Goal: Information Seeking & Learning: Learn about a topic

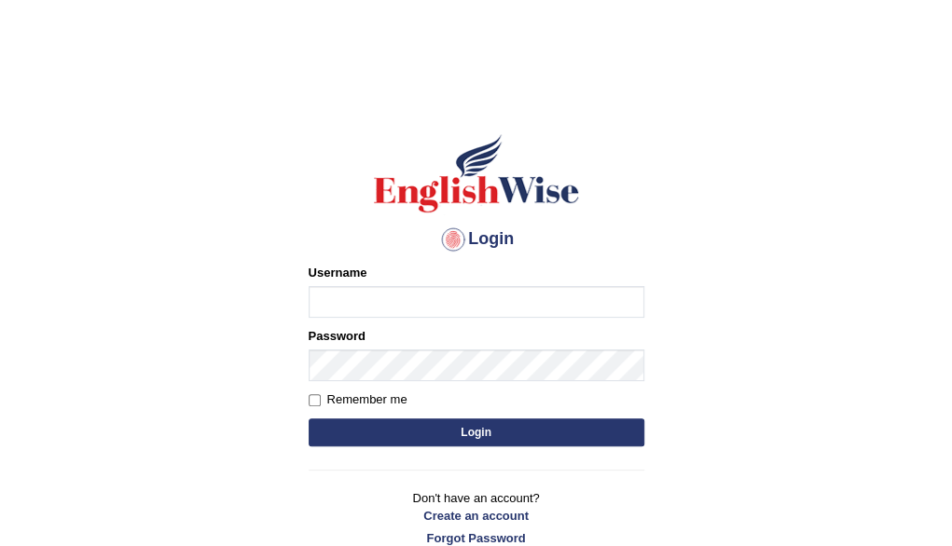
click at [427, 301] on input "Username" at bounding box center [477, 302] width 336 height 32
type input "[PERSON_NAME]"
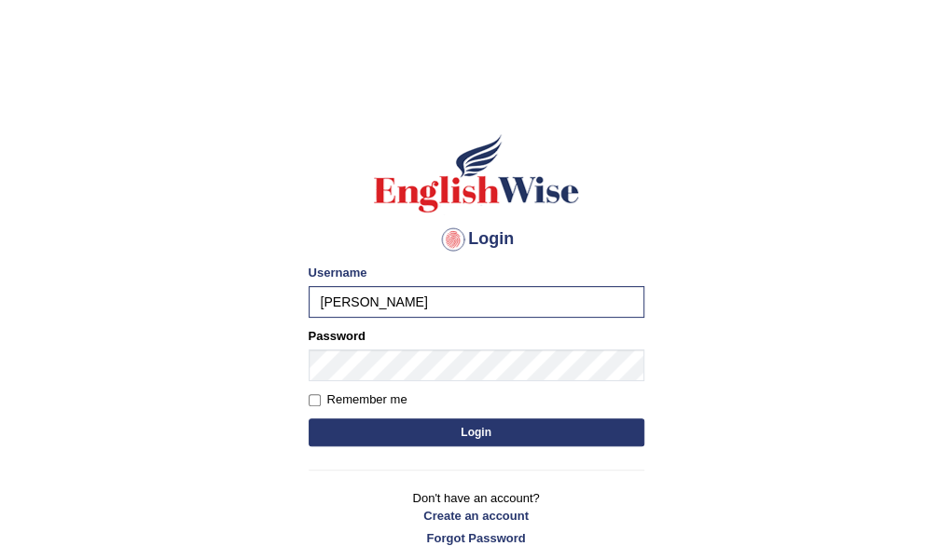
click at [441, 435] on button "Login" at bounding box center [477, 433] width 336 height 28
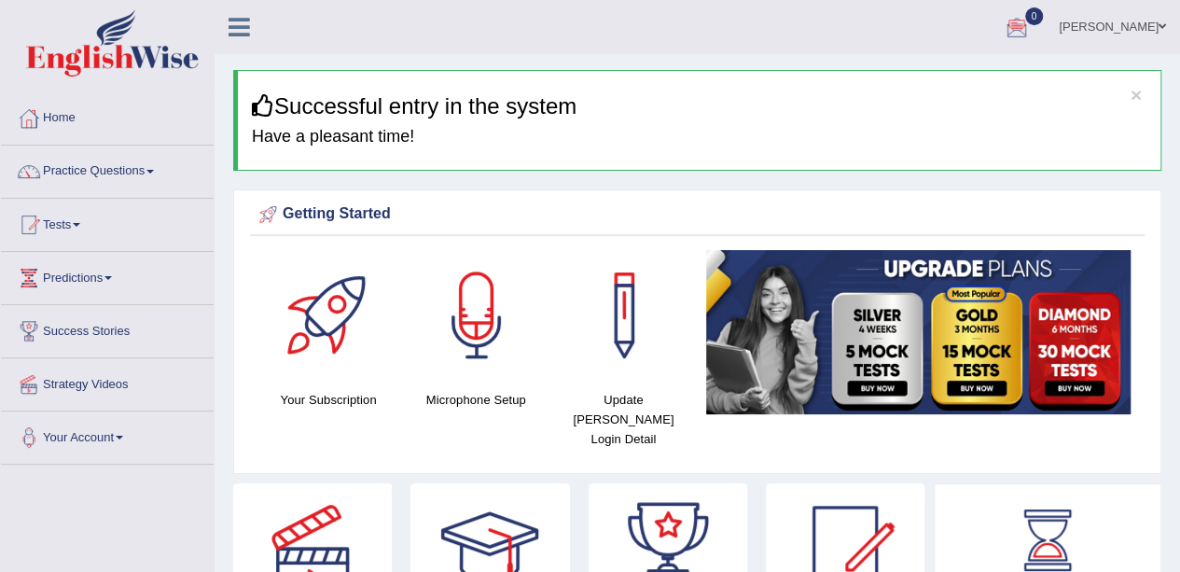
click at [154, 172] on span at bounding box center [149, 172] width 7 height 4
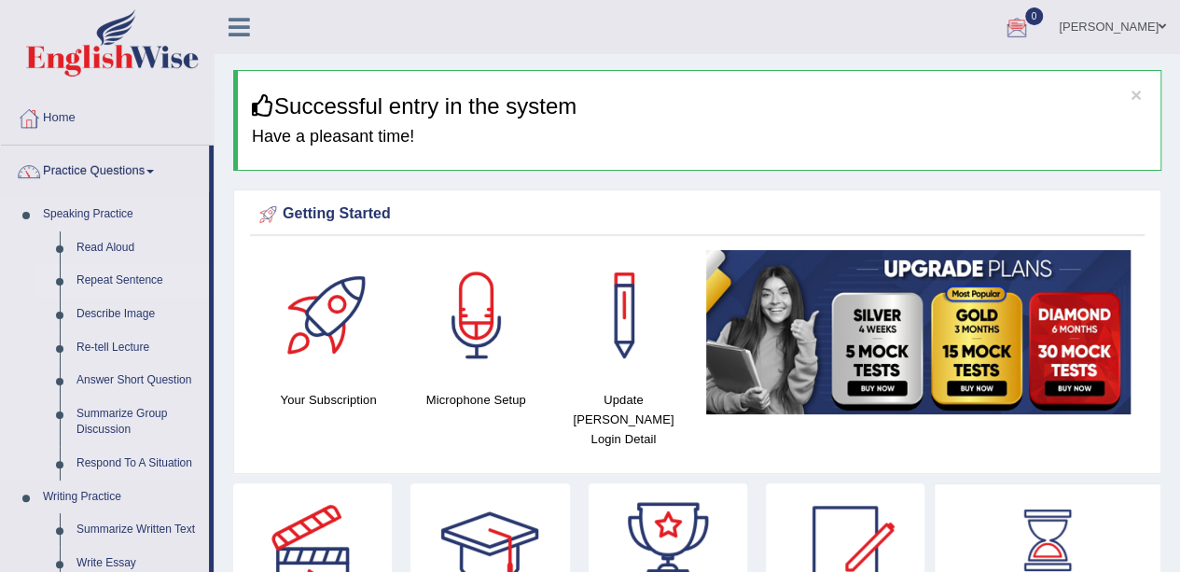
click at [102, 279] on link "Repeat Sentence" at bounding box center [138, 281] width 141 height 34
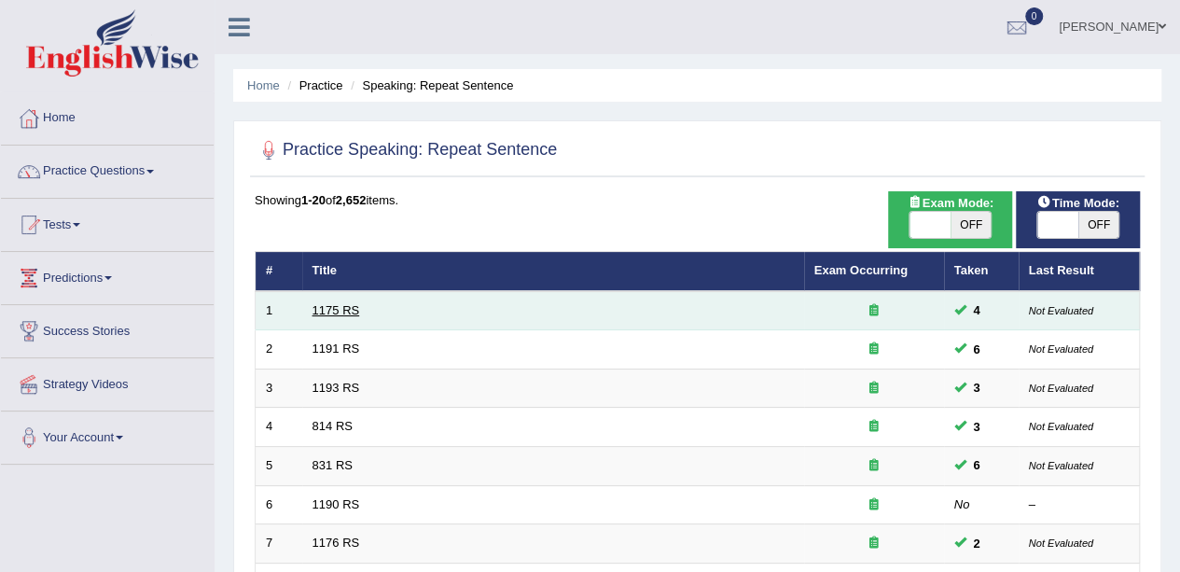
click at [338, 309] on link "1175 RS" at bounding box center [336, 310] width 48 height 14
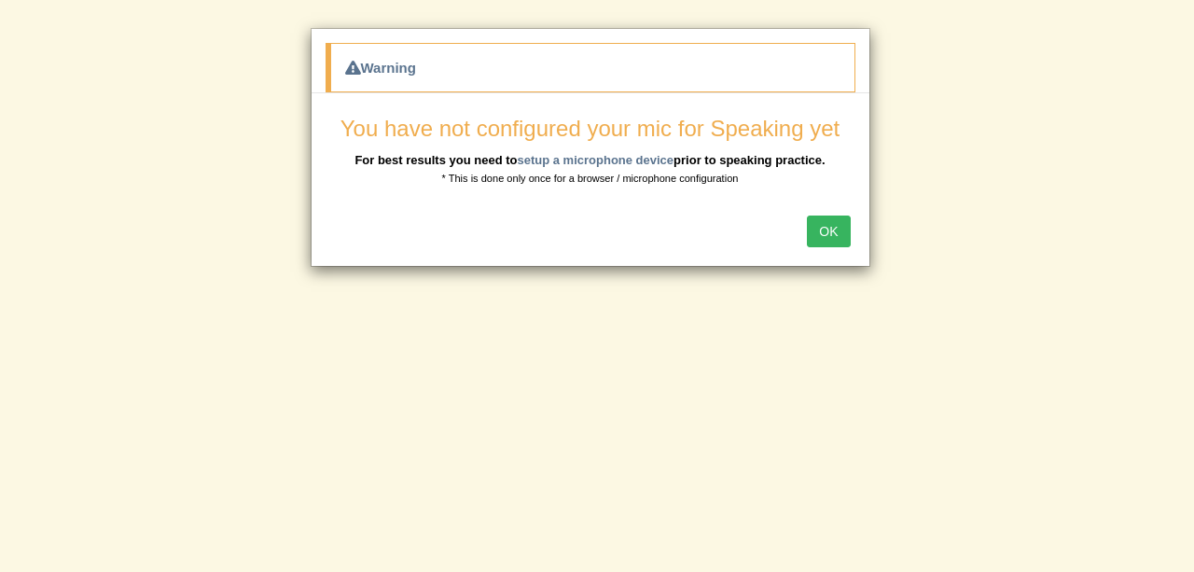
click at [822, 231] on button "OK" at bounding box center [828, 231] width 43 height 32
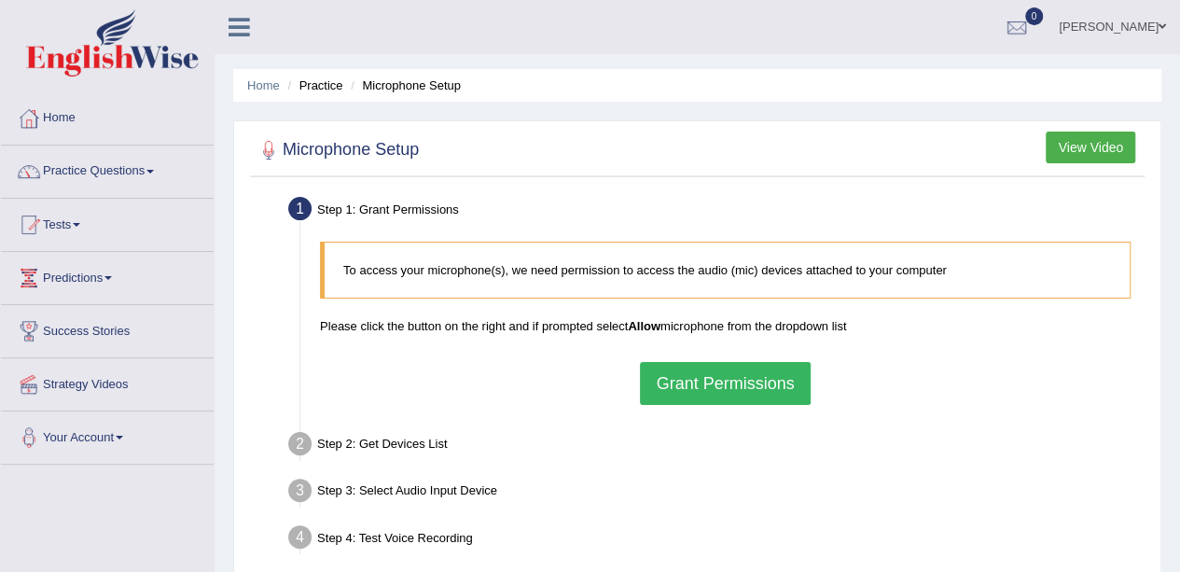
click at [822, 232] on div "To access your microphone(s), we need permission to access the audio (mic) devi…" at bounding box center [725, 323] width 829 height 182
click at [912, 337] on div "To access your microphone(s), we need permission to access the audio (mic) devi…" at bounding box center [725, 323] width 829 height 182
click at [690, 376] on button "Grant Permissions" at bounding box center [725, 383] width 170 height 43
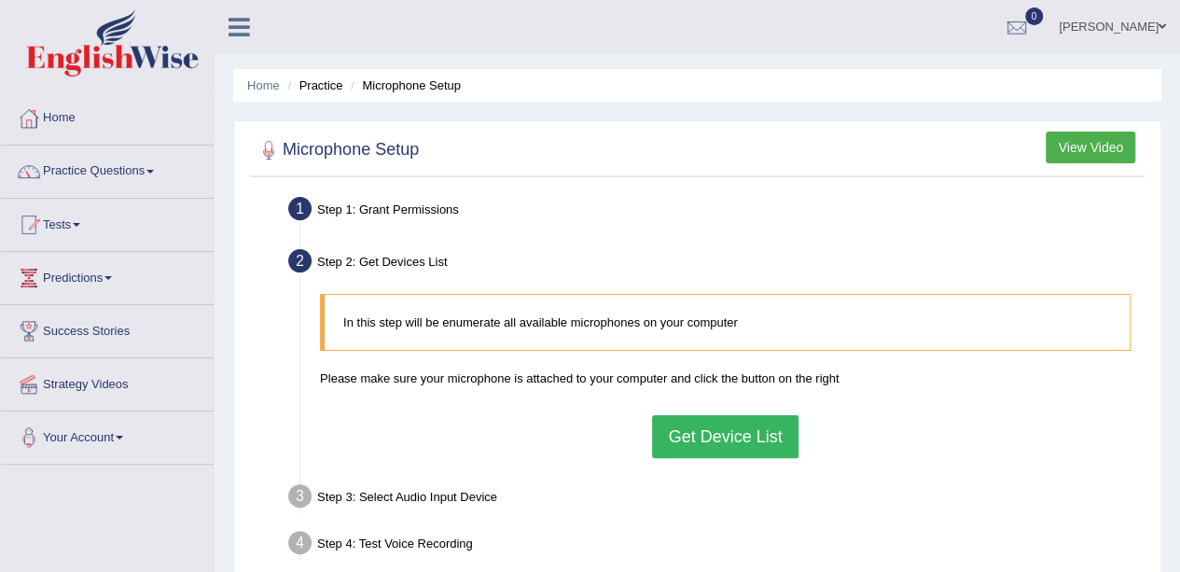
click at [718, 437] on button "Get Device List" at bounding box center [724, 436] width 145 height 43
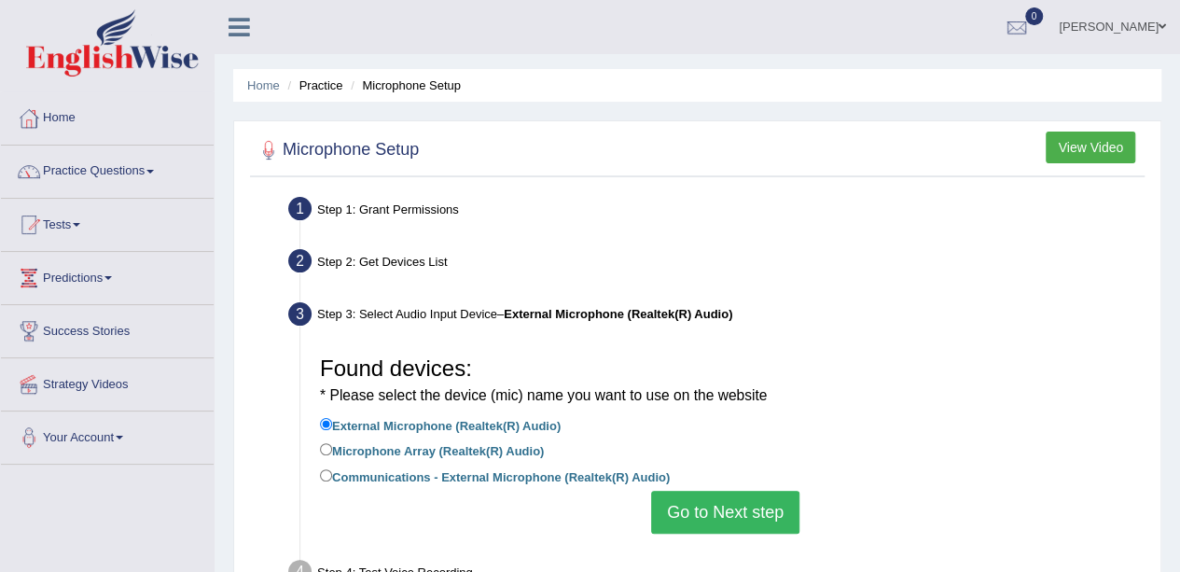
click at [685, 504] on button "Go to Next step" at bounding box center [725, 512] width 148 height 43
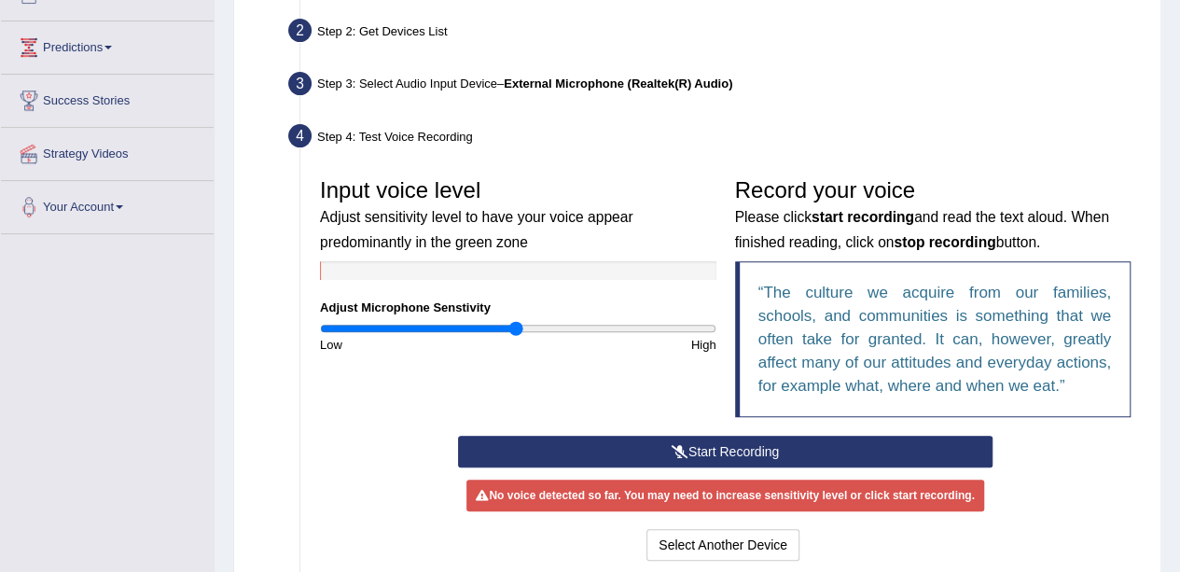
scroll to position [233, 0]
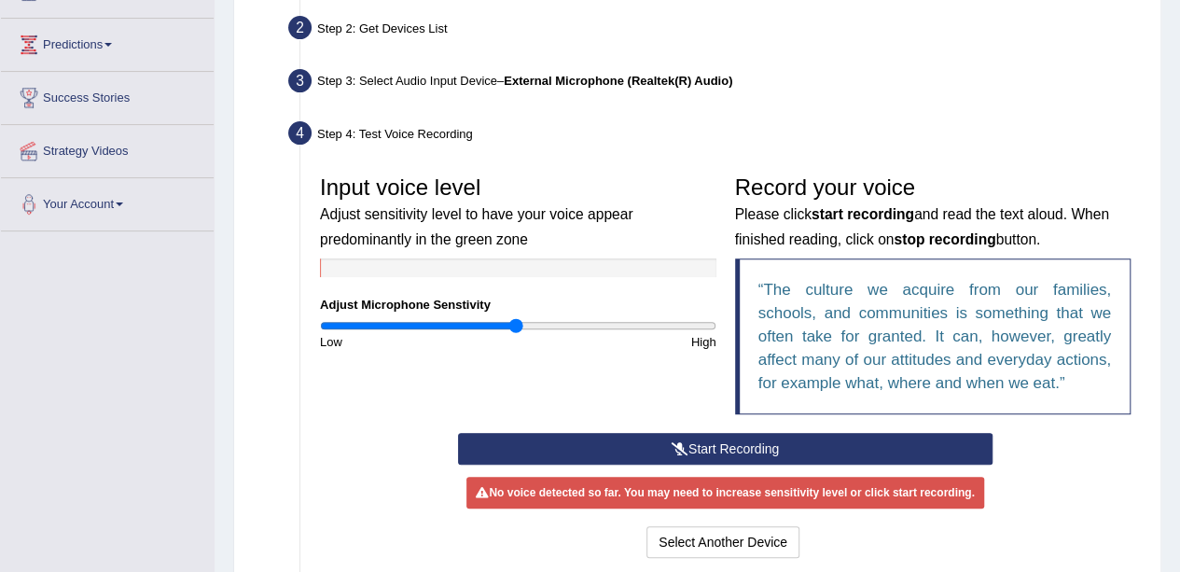
click at [865, 450] on button "Start Recording" at bounding box center [725, 449] width 534 height 32
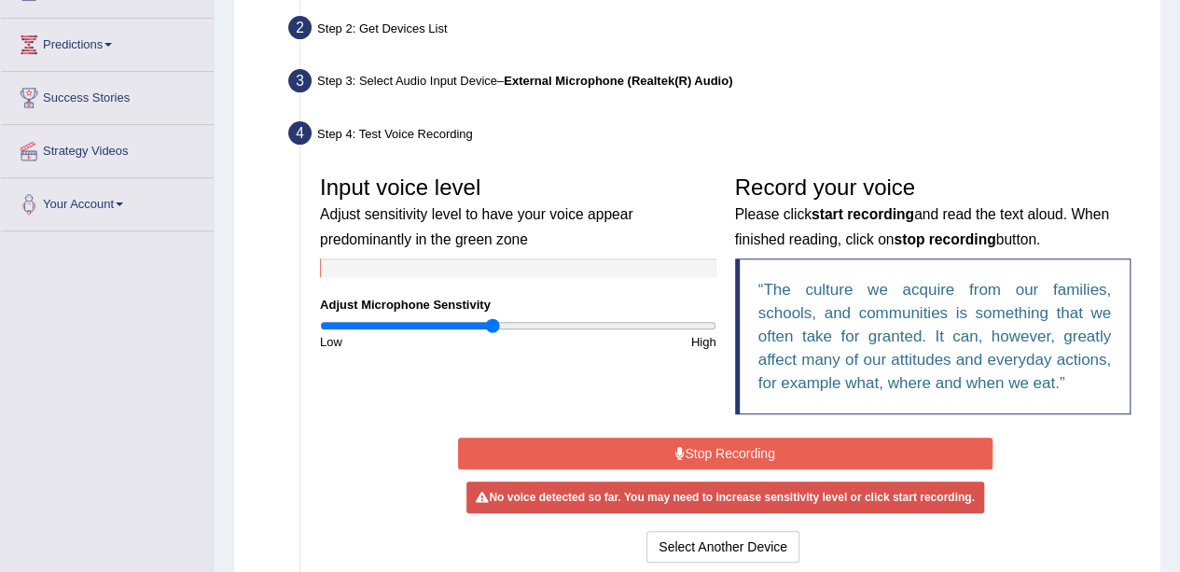
drag, startPoint x: 511, startPoint y: 327, endPoint x: 492, endPoint y: 327, distance: 18.7
click at [492, 327] on input "range" at bounding box center [518, 325] width 396 height 15
type input "0.92"
click at [499, 327] on input "range" at bounding box center [518, 325] width 396 height 15
click at [617, 449] on button "Stop Recording" at bounding box center [725, 453] width 534 height 32
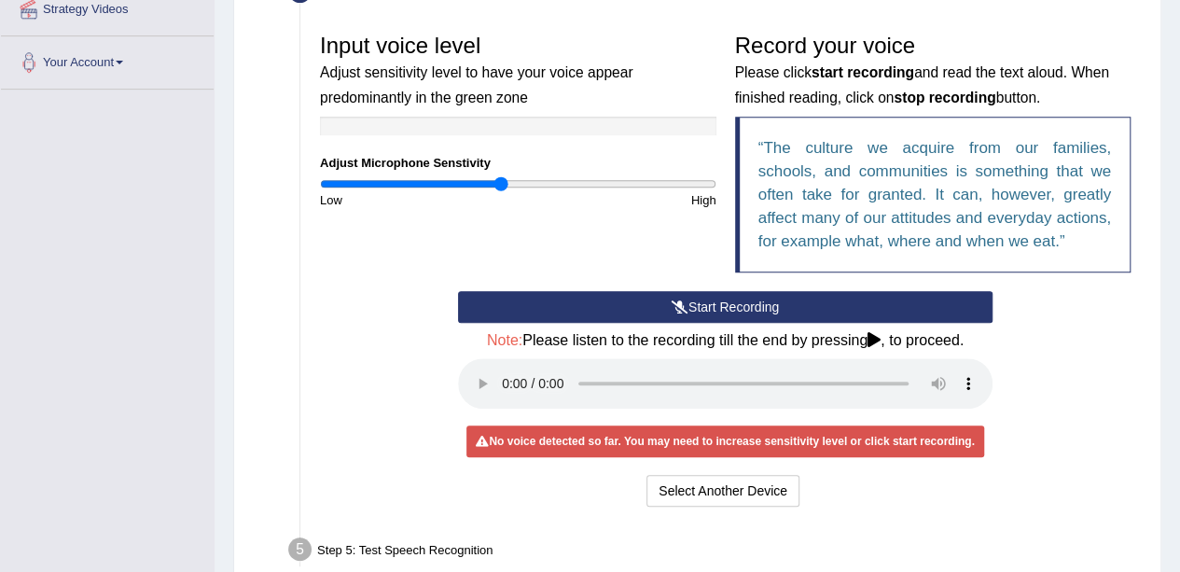
scroll to position [378, 0]
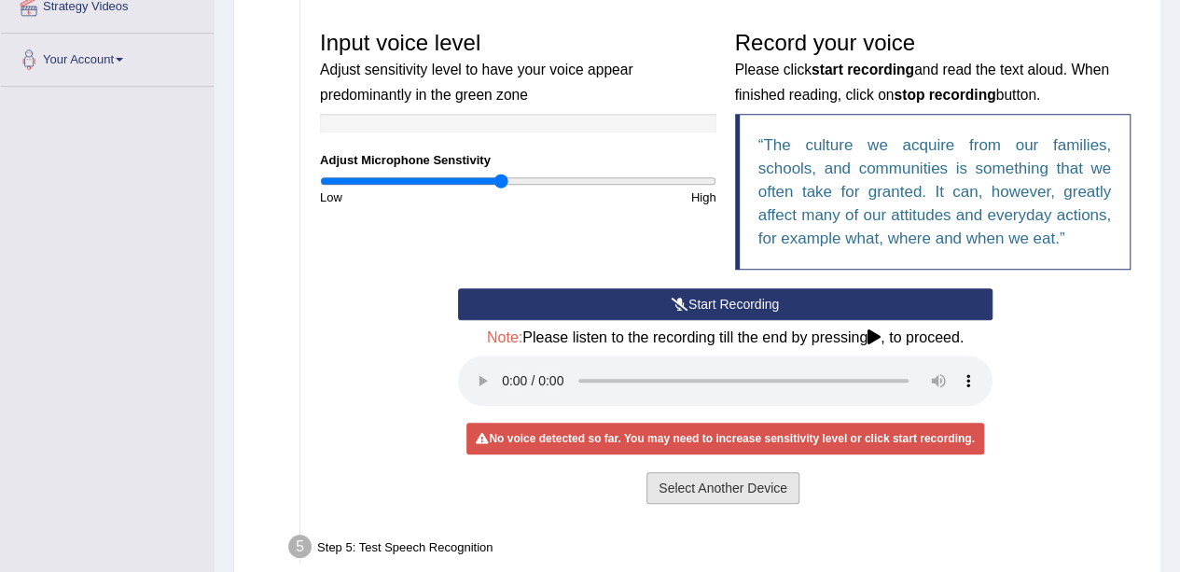
click at [709, 478] on button "Select Another Device" at bounding box center [722, 488] width 153 height 32
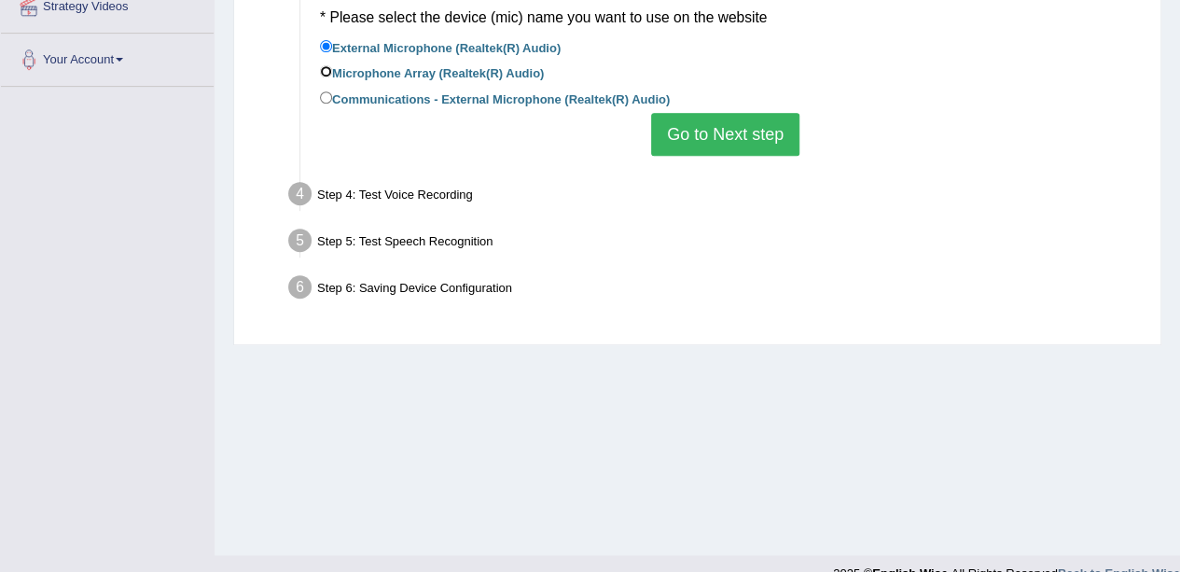
click at [322, 70] on input "Microphone Array (Realtek(R) Audio)" at bounding box center [326, 71] width 12 height 12
radio input "true"
click at [701, 128] on button "Go to Next step" at bounding box center [725, 134] width 148 height 43
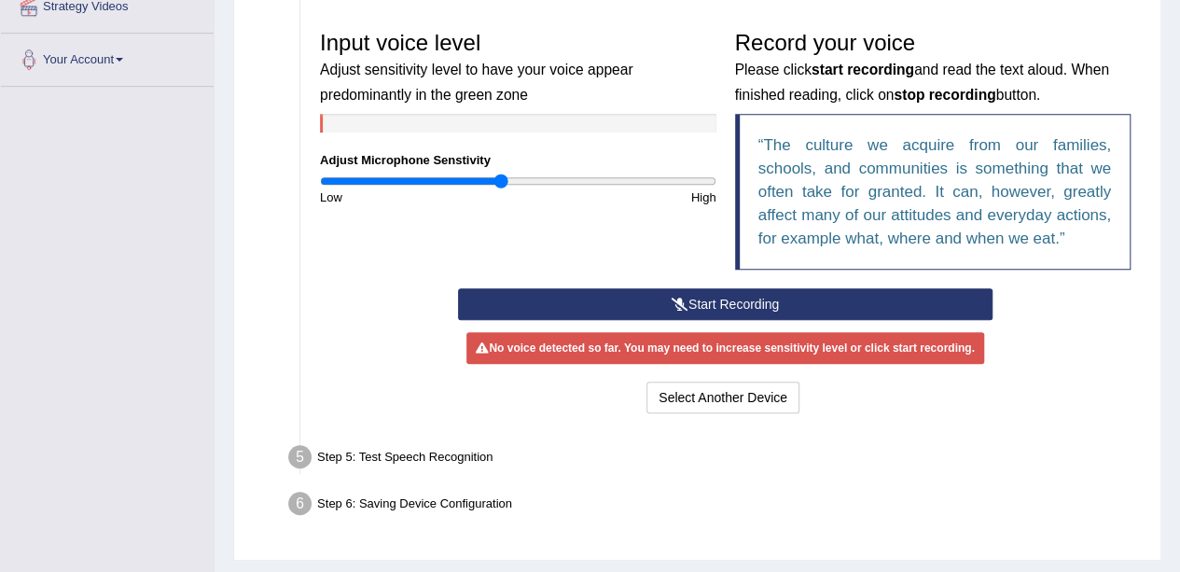
click at [633, 304] on button "Start Recording" at bounding box center [725, 304] width 534 height 32
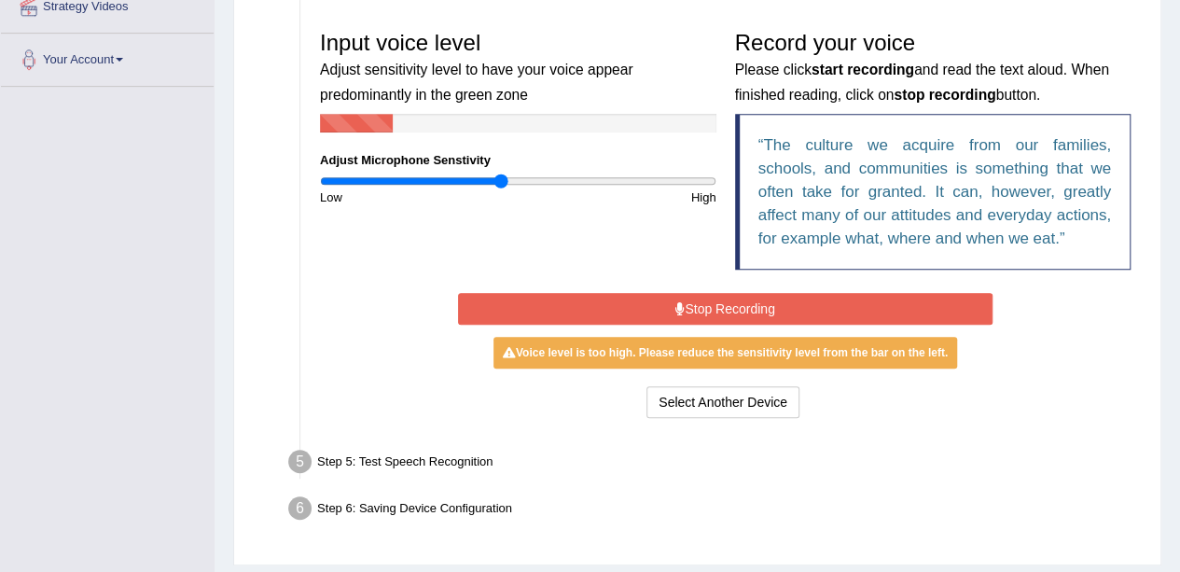
click at [633, 304] on button "Stop Recording" at bounding box center [725, 309] width 534 height 32
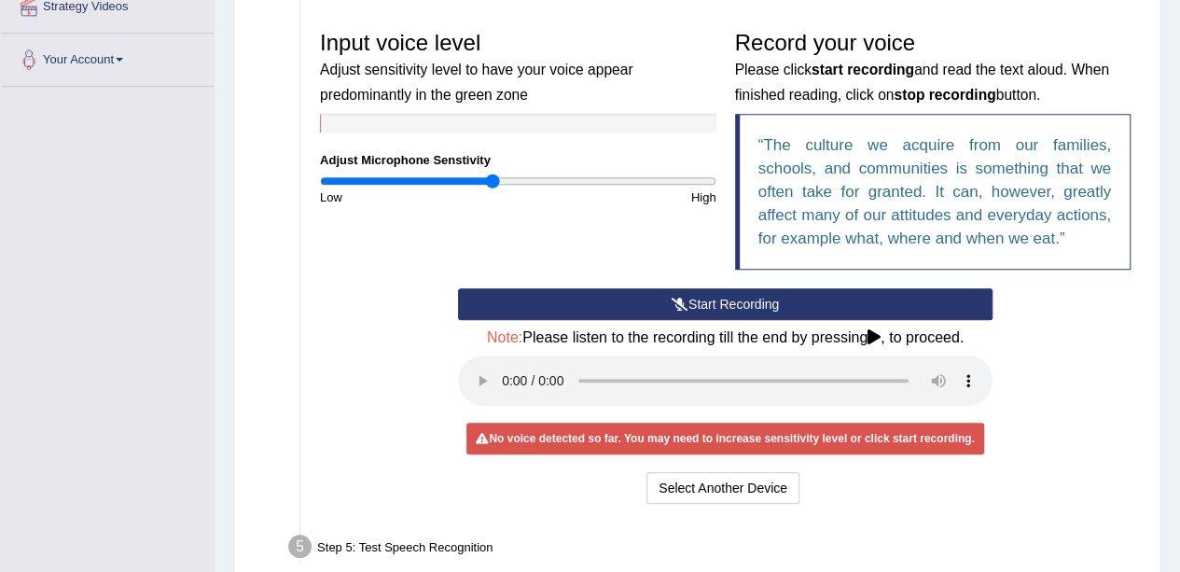
drag, startPoint x: 501, startPoint y: 181, endPoint x: 491, endPoint y: 180, distance: 9.4
type input "0.88"
click at [491, 180] on input "range" at bounding box center [518, 180] width 396 height 15
click at [658, 305] on button "Start Recording" at bounding box center [725, 304] width 534 height 32
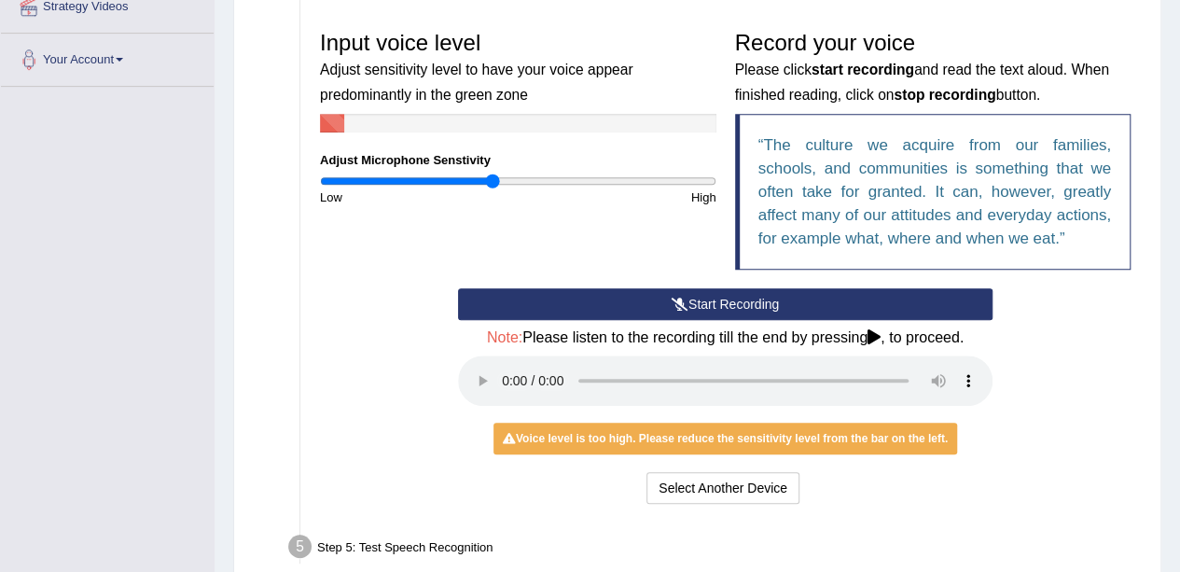
click at [696, 297] on button "Start Recording" at bounding box center [725, 304] width 534 height 32
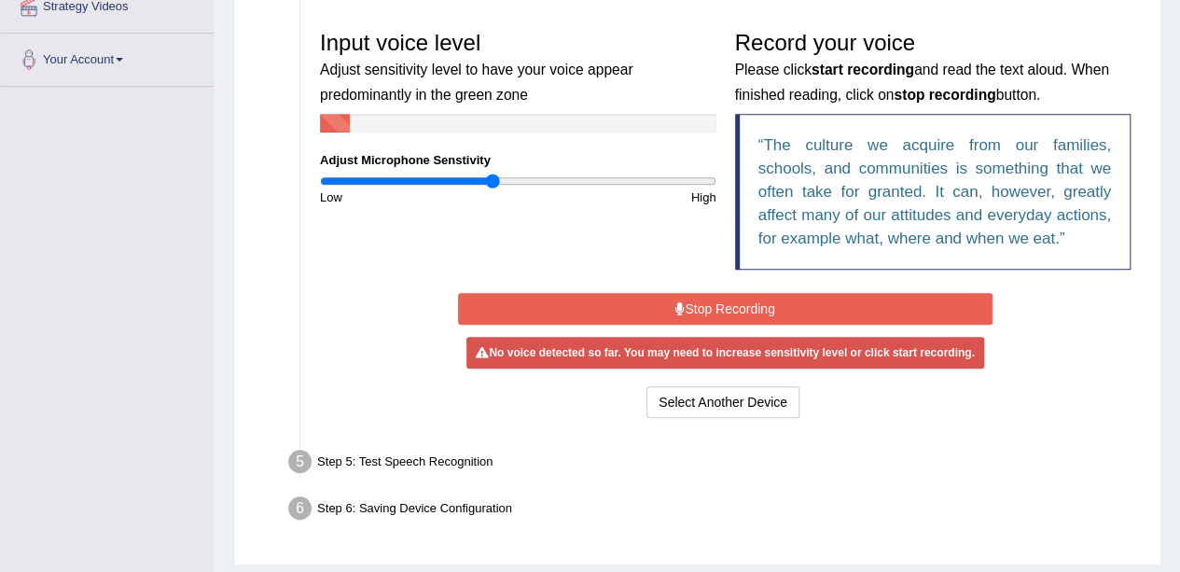
click at [693, 299] on button "Stop Recording" at bounding box center [725, 309] width 534 height 32
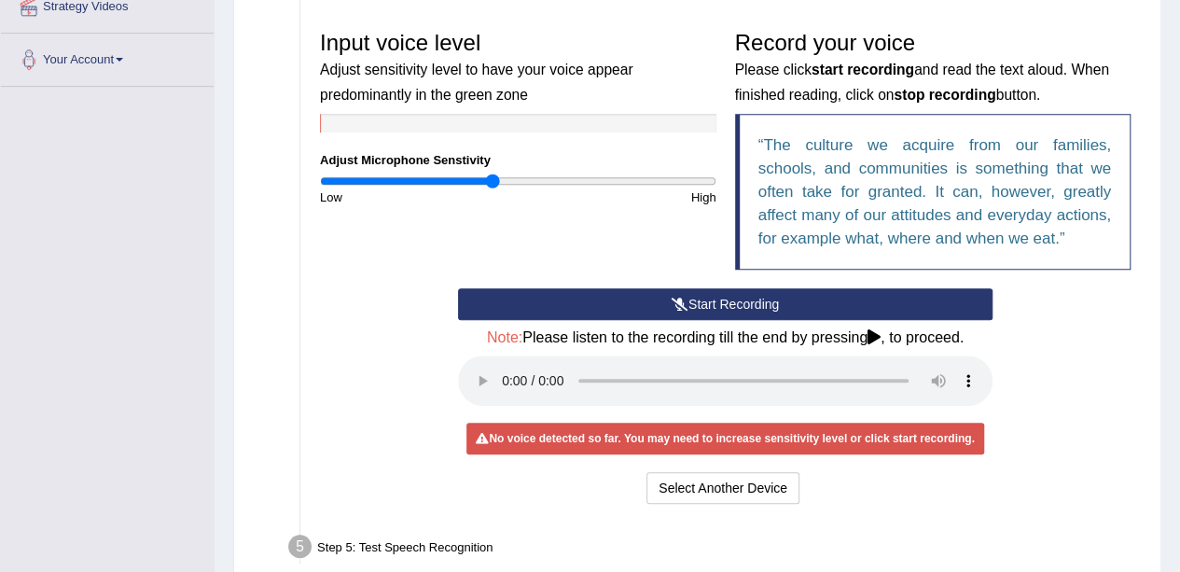
click at [693, 299] on button "Start Recording" at bounding box center [725, 304] width 534 height 32
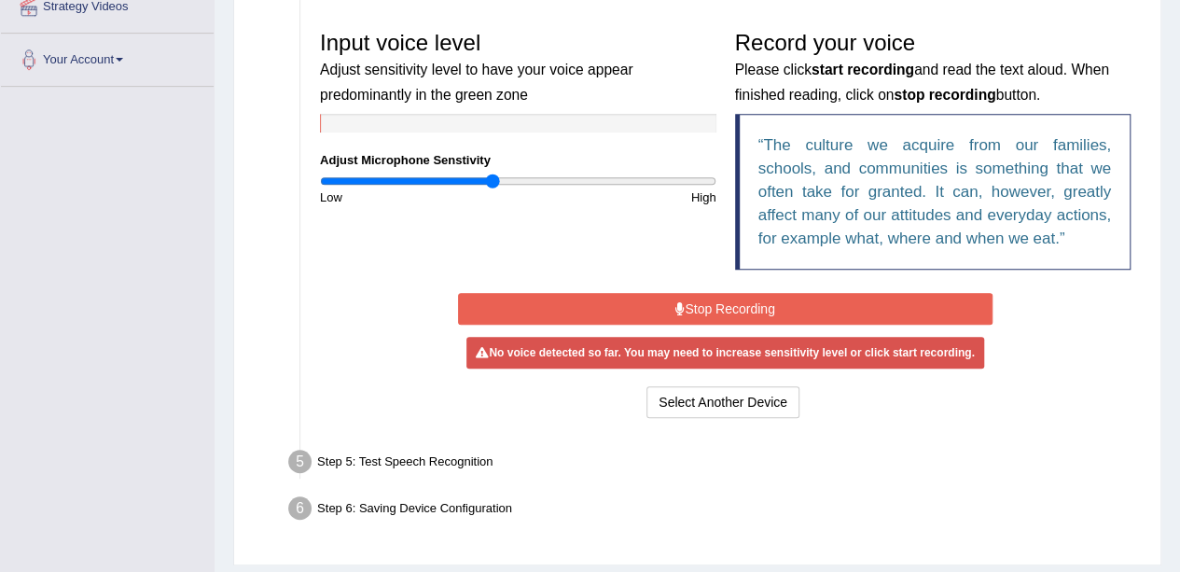
click at [693, 299] on button "Stop Recording" at bounding box center [725, 309] width 534 height 32
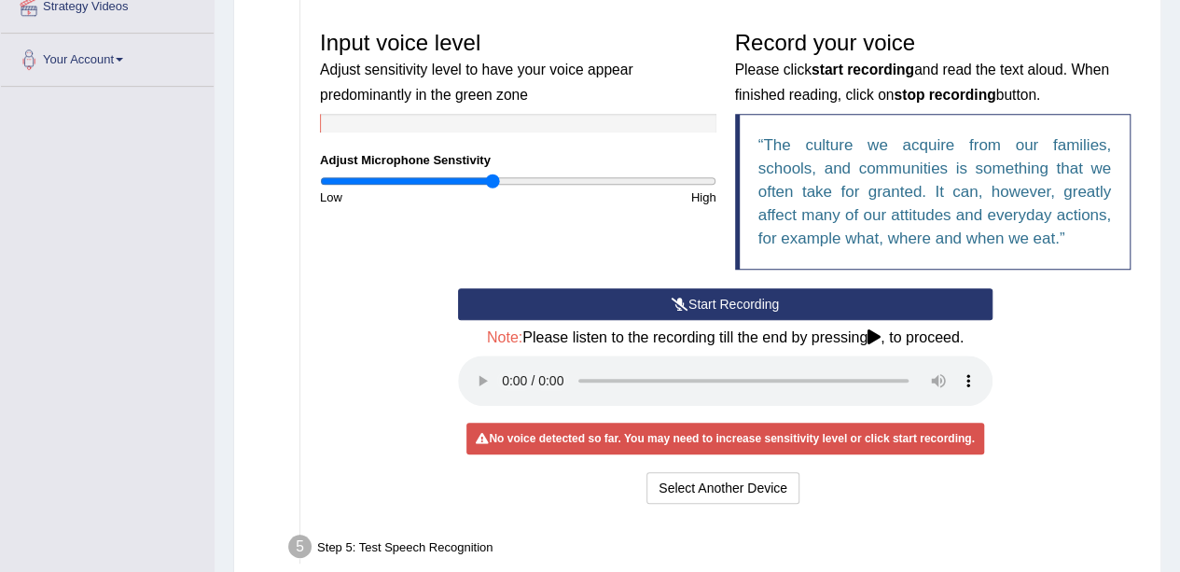
click at [693, 299] on button "Start Recording" at bounding box center [725, 304] width 534 height 32
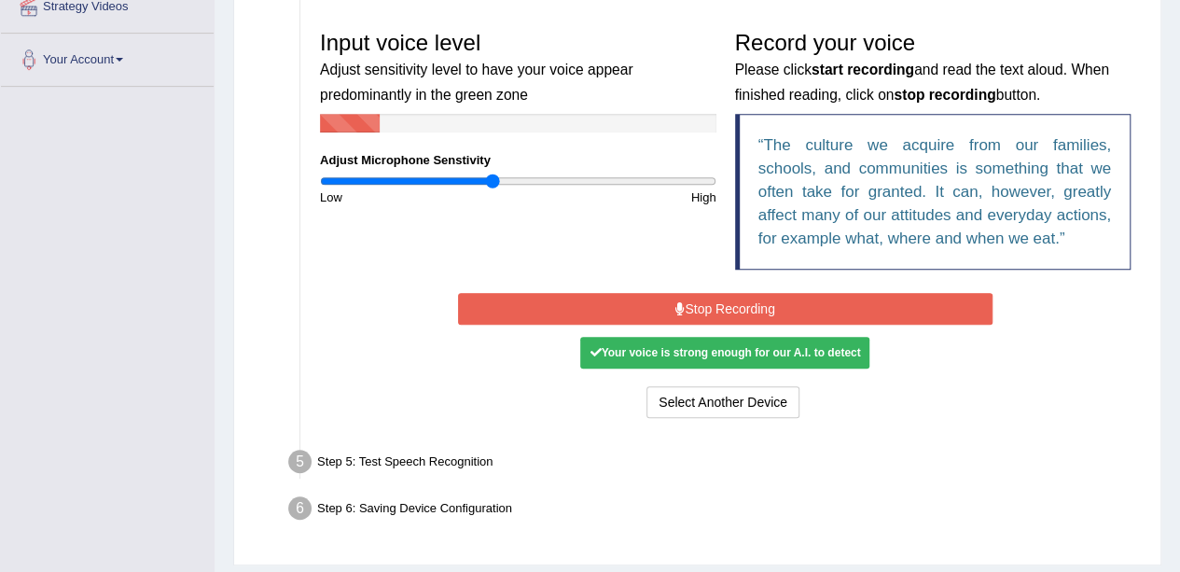
click at [695, 303] on button "Stop Recording" at bounding box center [725, 309] width 534 height 32
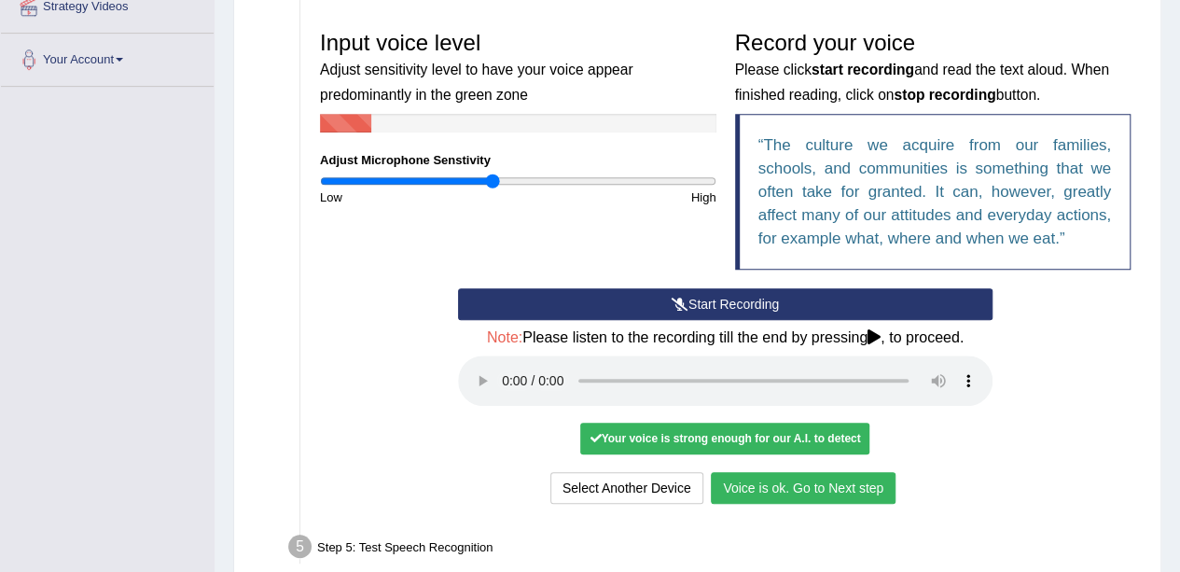
click at [776, 488] on button "Voice is ok. Go to Next step" at bounding box center [803, 488] width 185 height 32
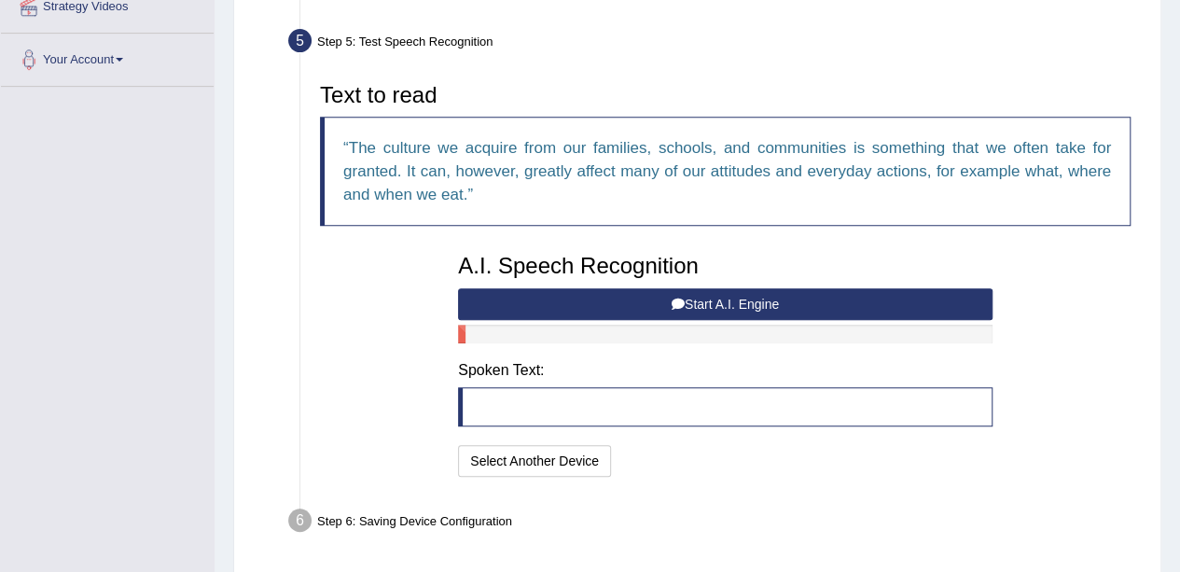
click at [745, 303] on button "Start A.I. Engine" at bounding box center [725, 304] width 534 height 32
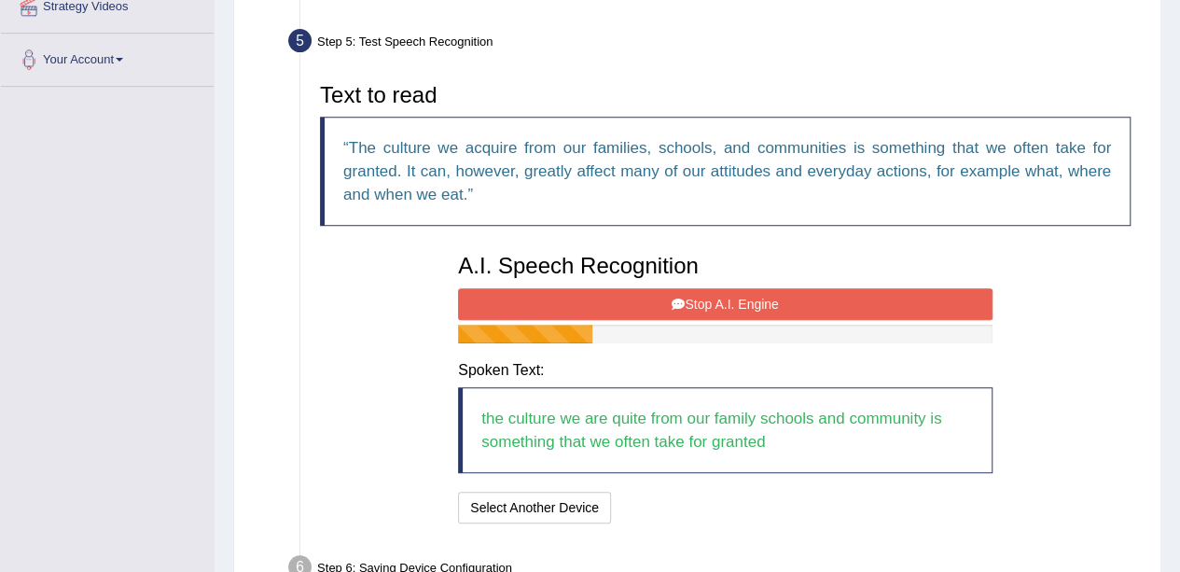
click at [745, 303] on button "Stop A.I. Engine" at bounding box center [725, 304] width 534 height 32
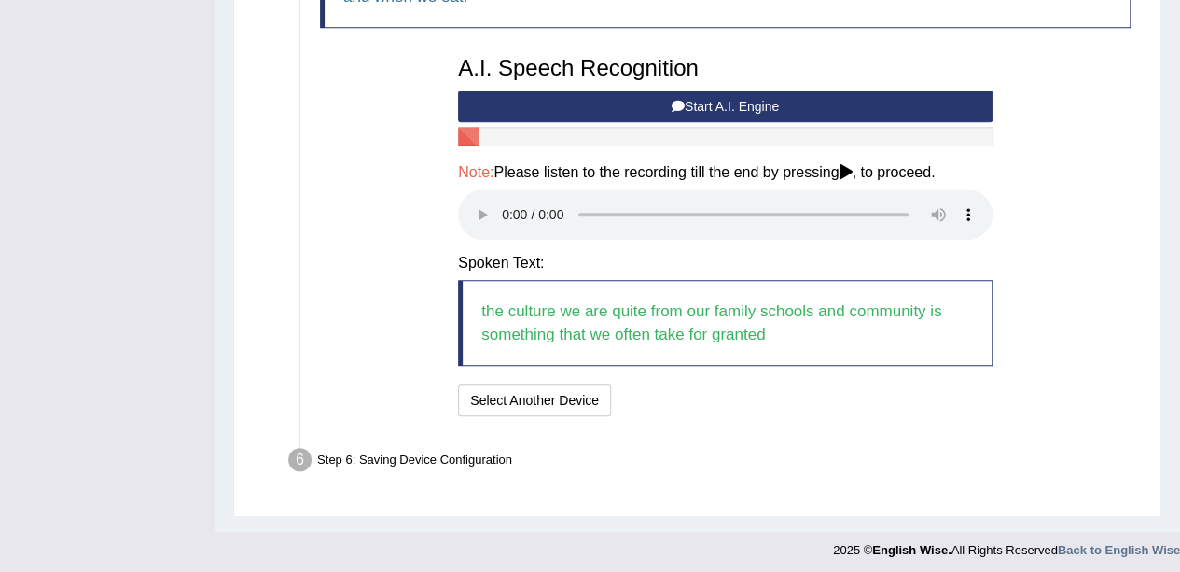
scroll to position [578, 0]
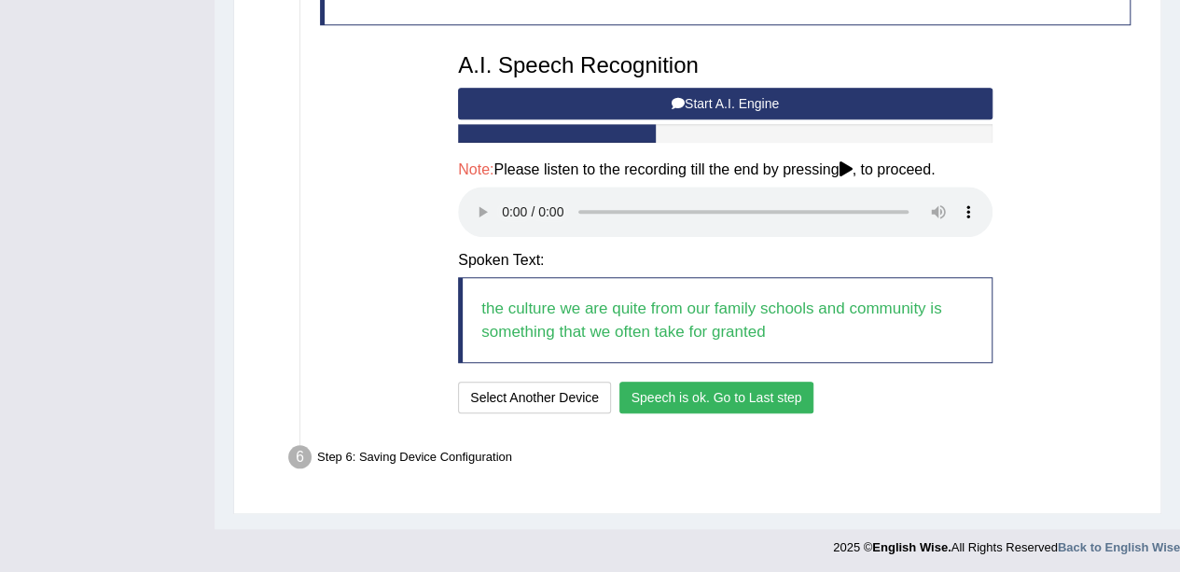
click at [660, 393] on button "Speech is ok. Go to Last step" at bounding box center [716, 397] width 195 height 32
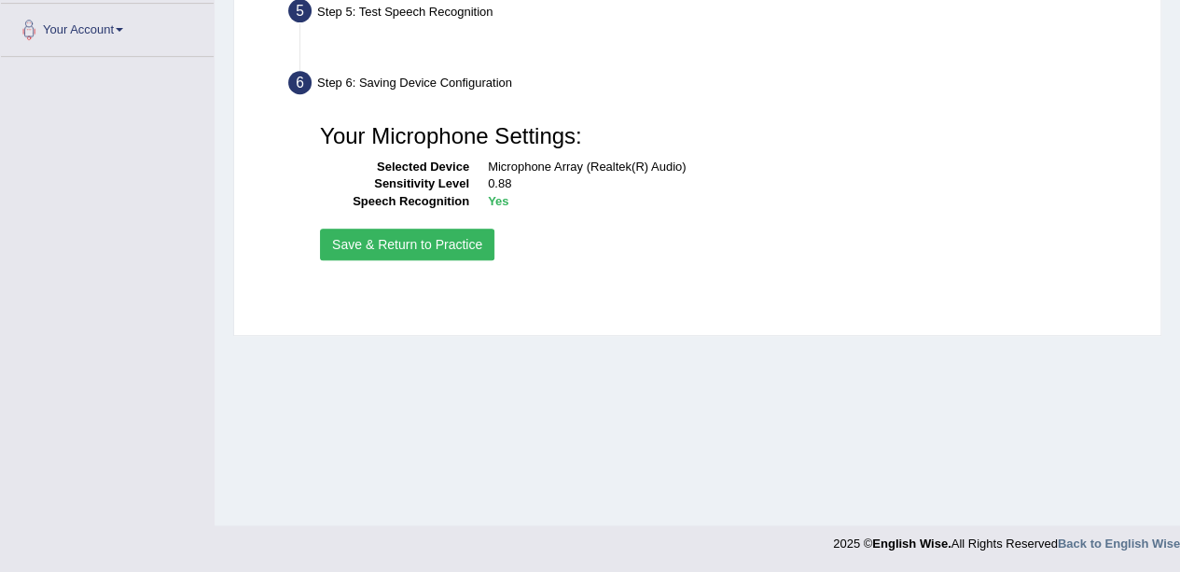
scroll to position [407, 0]
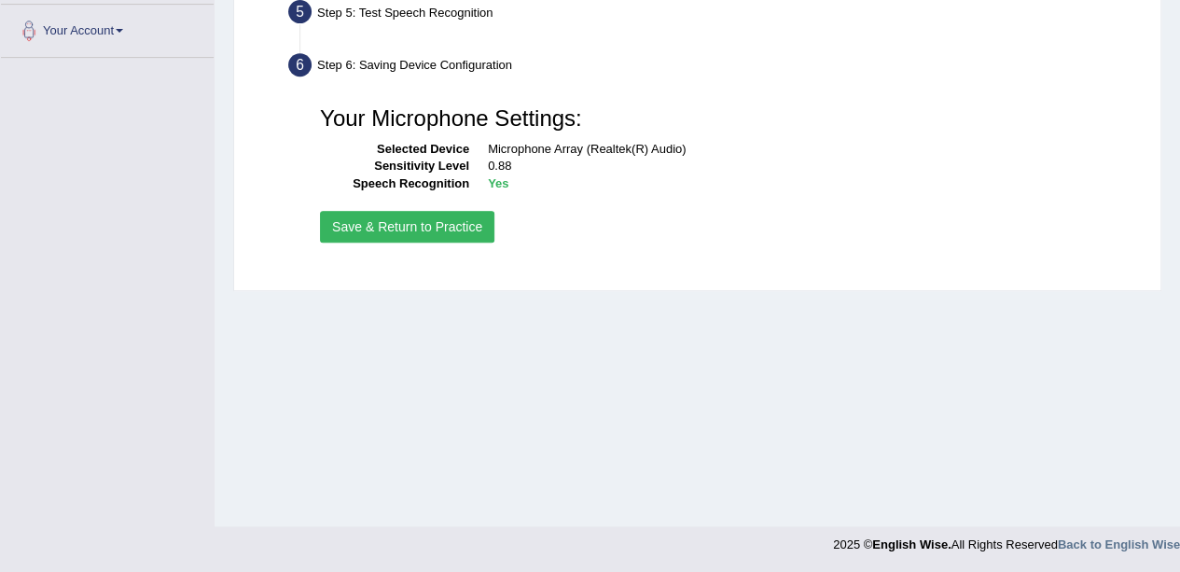
click at [415, 230] on button "Save & Return to Practice" at bounding box center [407, 227] width 174 height 32
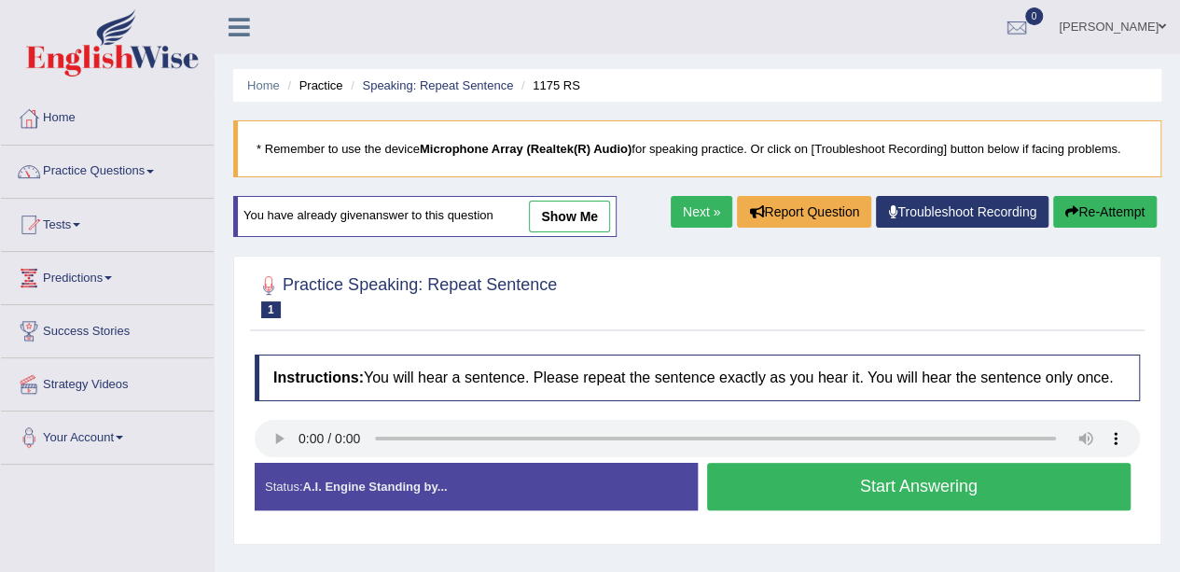
click at [154, 171] on span at bounding box center [149, 172] width 7 height 4
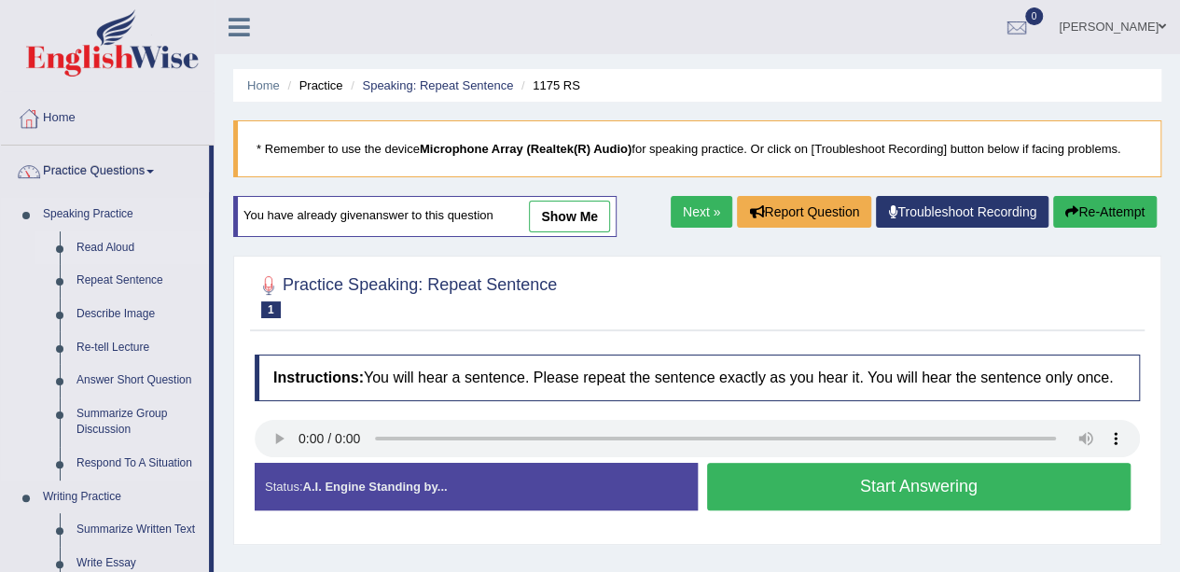
click at [104, 243] on link "Read Aloud" at bounding box center [138, 248] width 141 height 34
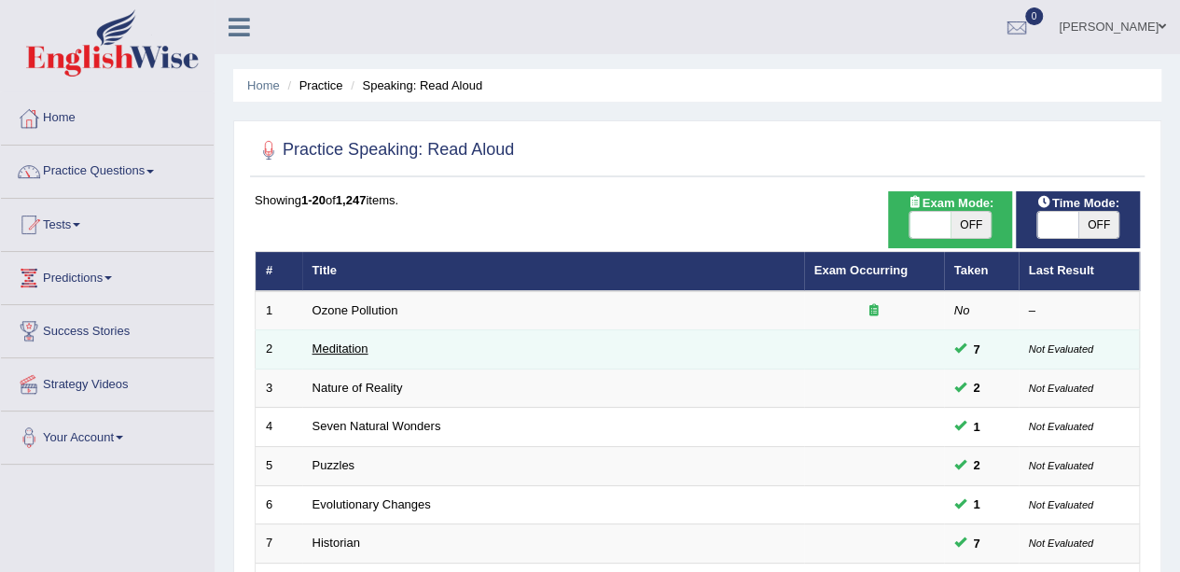
click at [350, 344] on link "Meditation" at bounding box center [340, 348] width 56 height 14
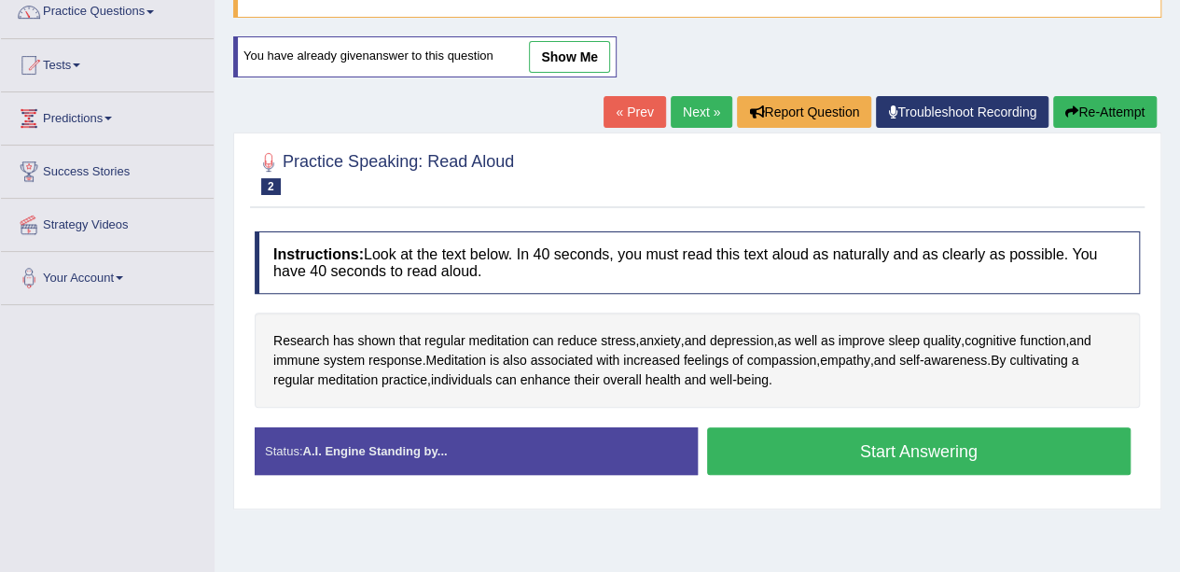
scroll to position [160, 0]
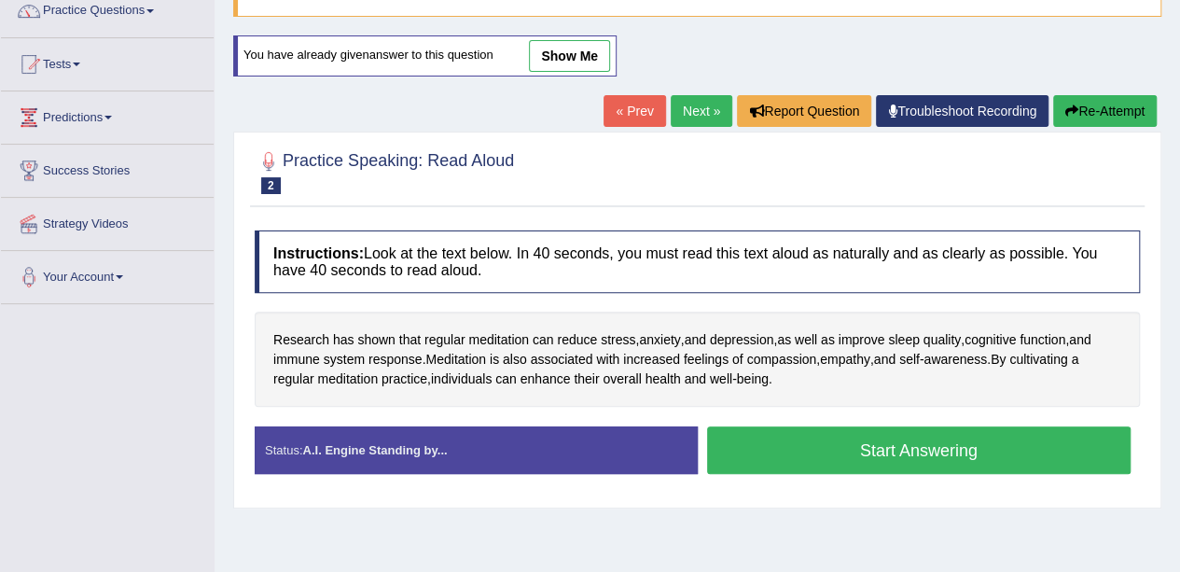
click at [988, 440] on button "Start Answering" at bounding box center [919, 450] width 424 height 48
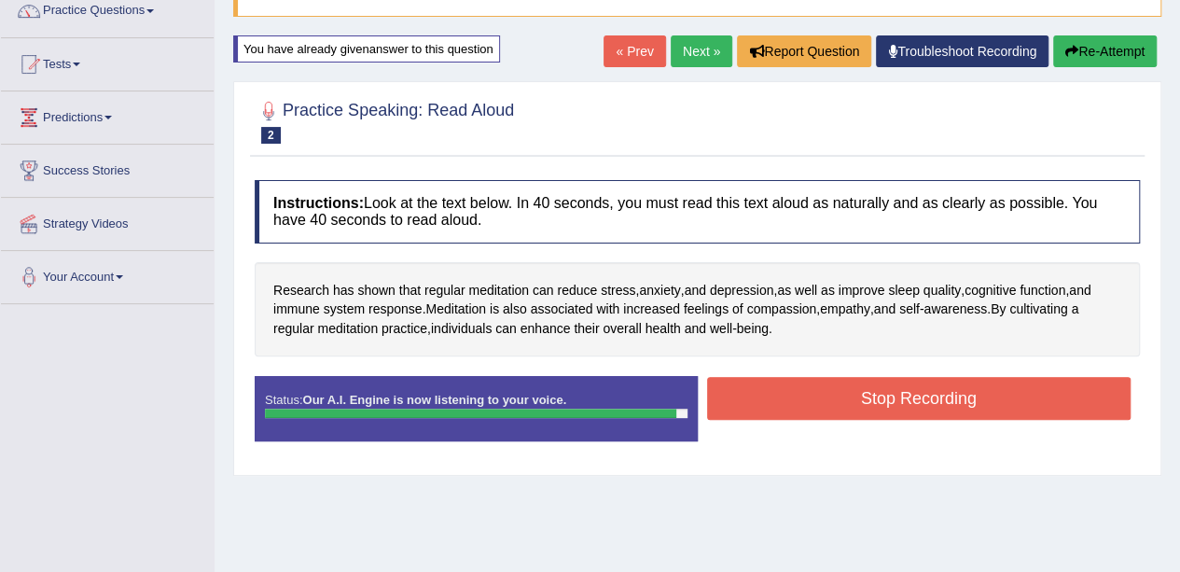
click at [966, 406] on button "Stop Recording" at bounding box center [919, 398] width 424 height 43
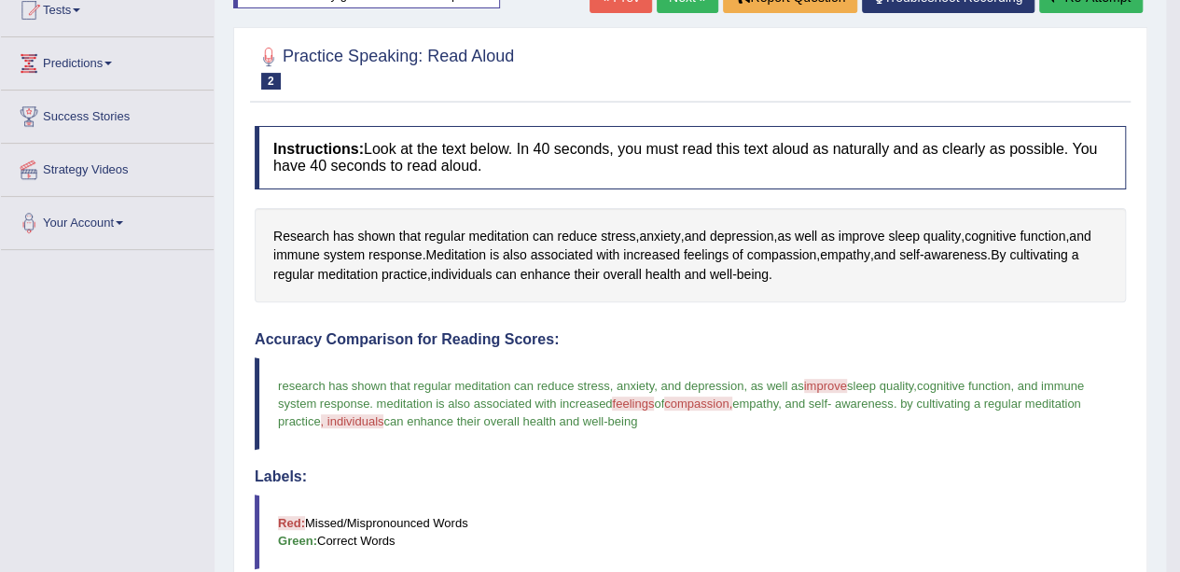
scroll to position [123, 0]
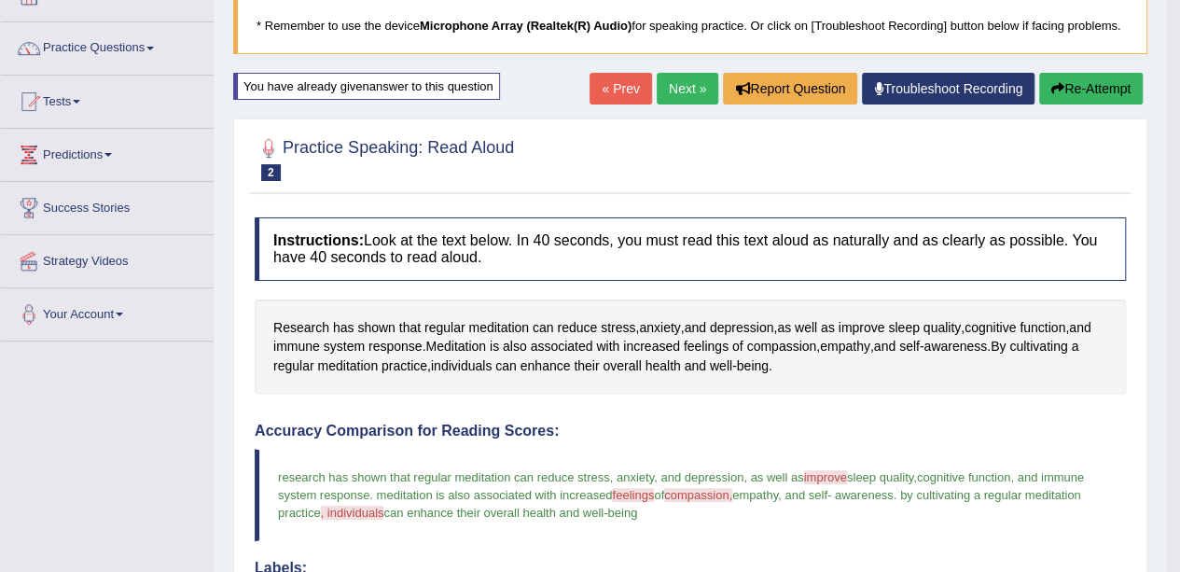
click at [683, 83] on link "Next »" at bounding box center [687, 89] width 62 height 32
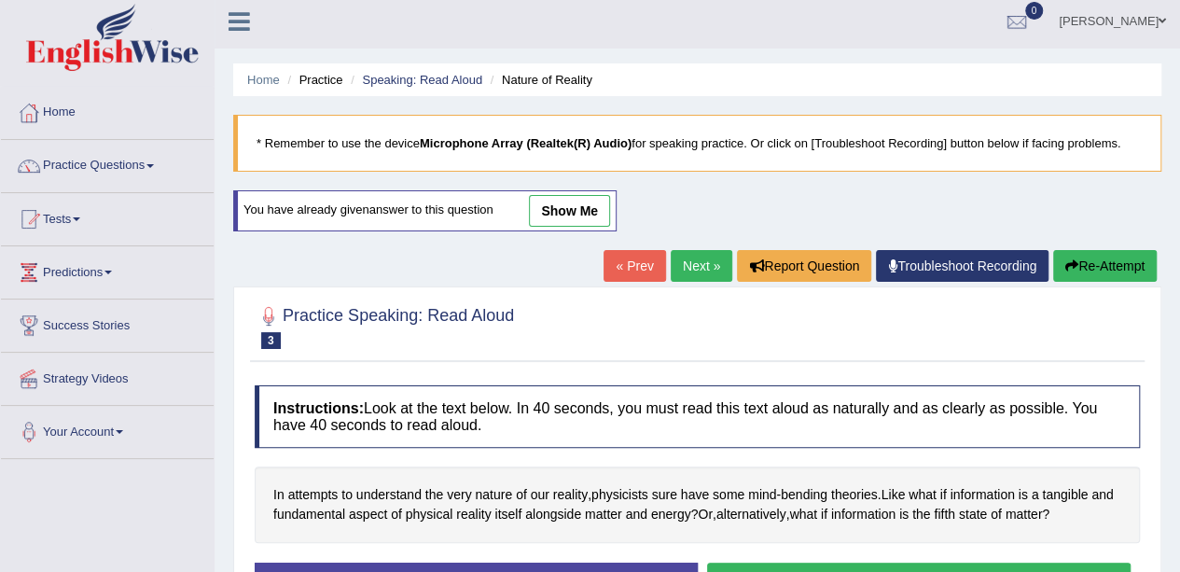
scroll to position [6, 0]
